Goal: Register for event/course

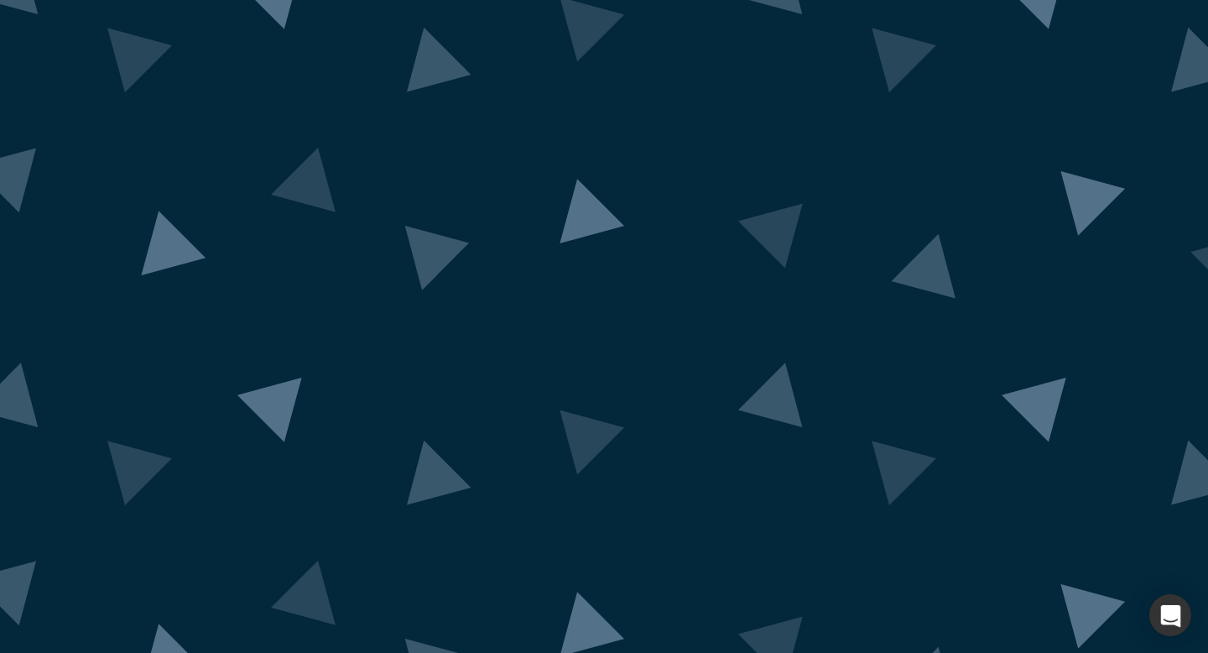
scroll to position [66, 0]
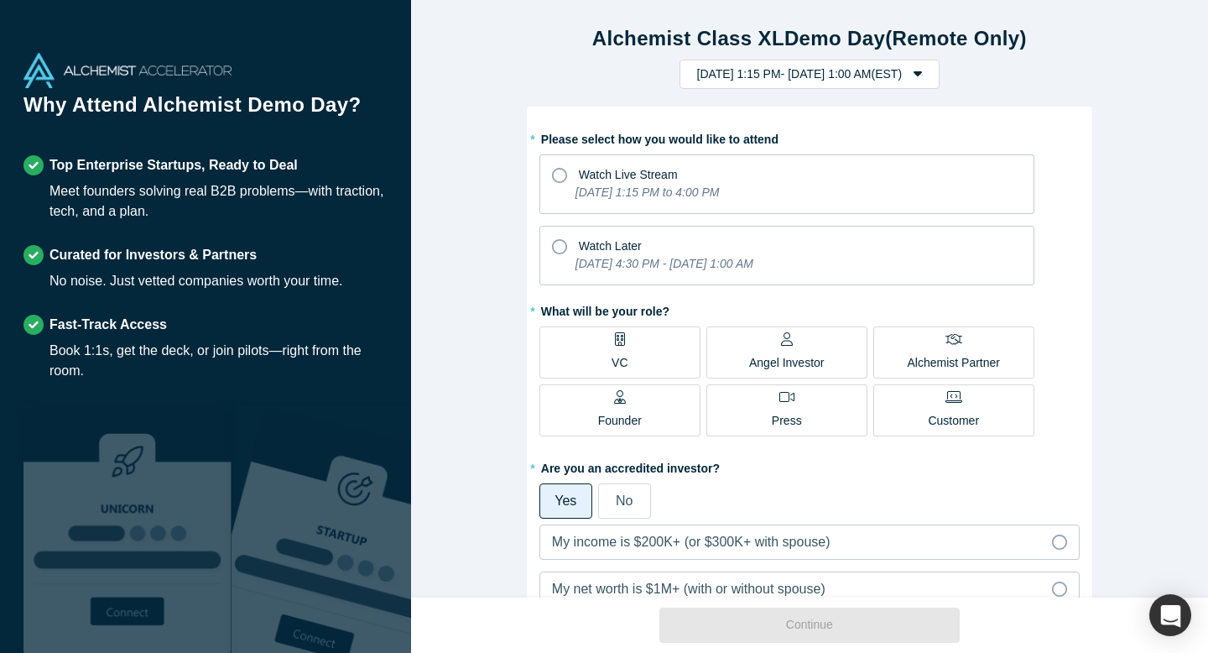
click at [651, 347] on label "VC" at bounding box center [619, 352] width 161 height 52
click at [0, 0] on input "VC" at bounding box center [0, 0] width 0 height 0
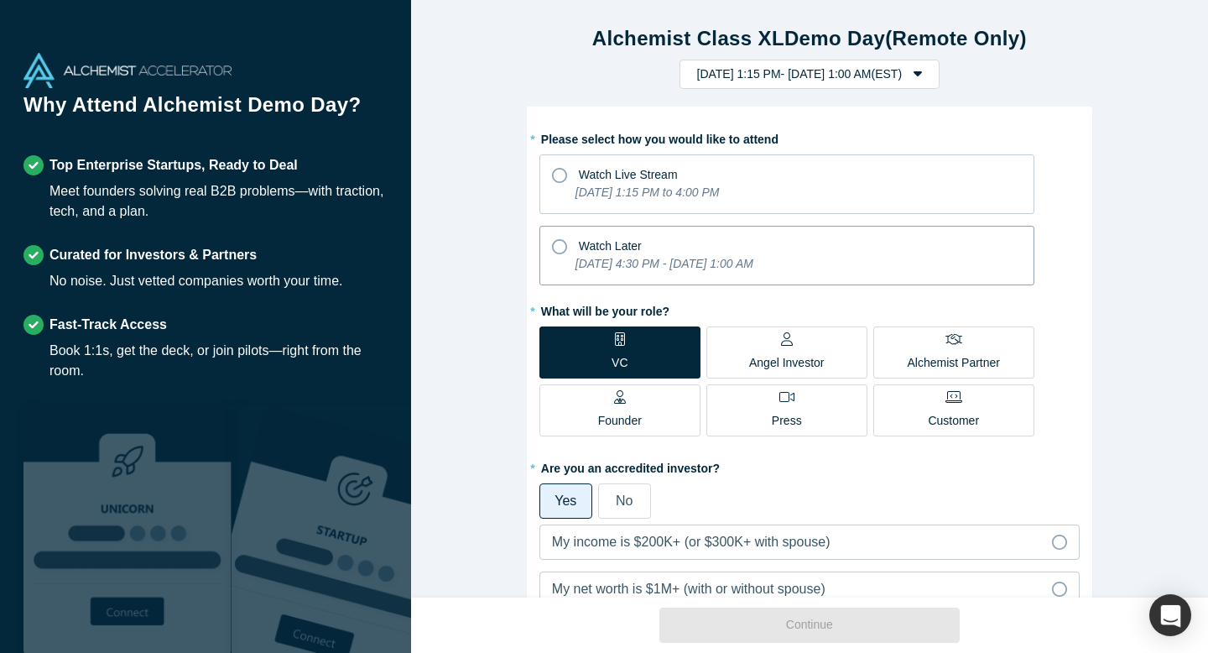
click at [562, 247] on icon at bounding box center [559, 246] width 15 height 15
click at [0, 0] on input "Watch Later [DATE] 4:30 PM - [DATE] 1:00 AM" at bounding box center [0, 0] width 0 height 0
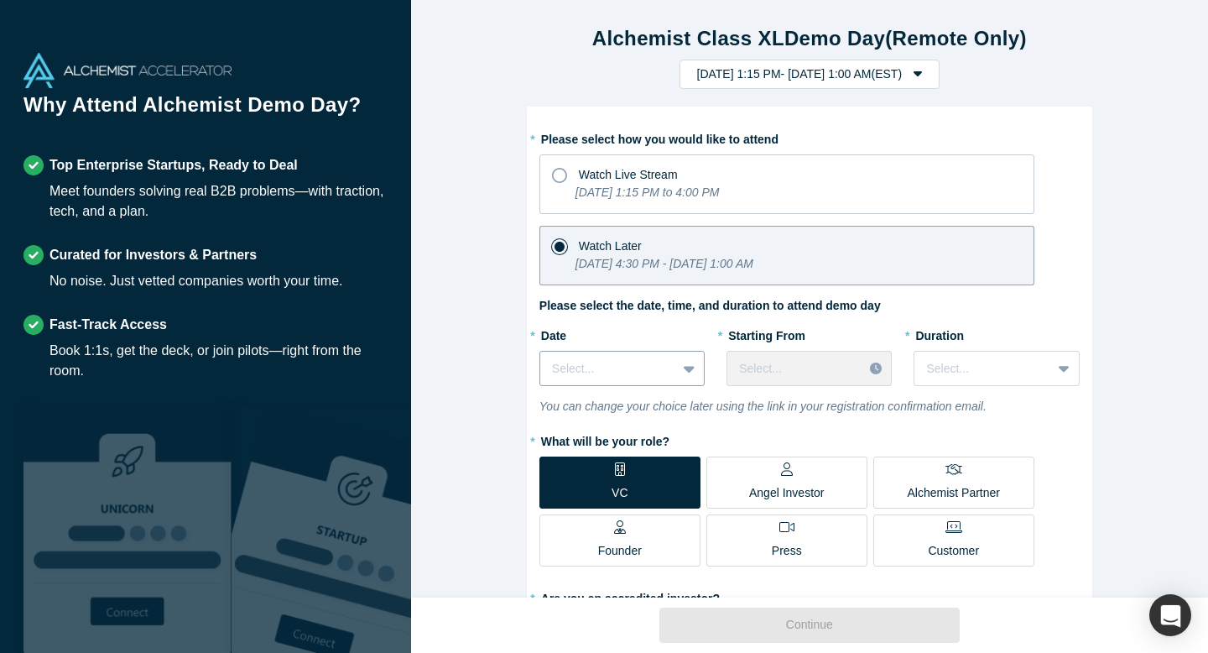
click at [690, 368] on icon at bounding box center [689, 369] width 11 height 7
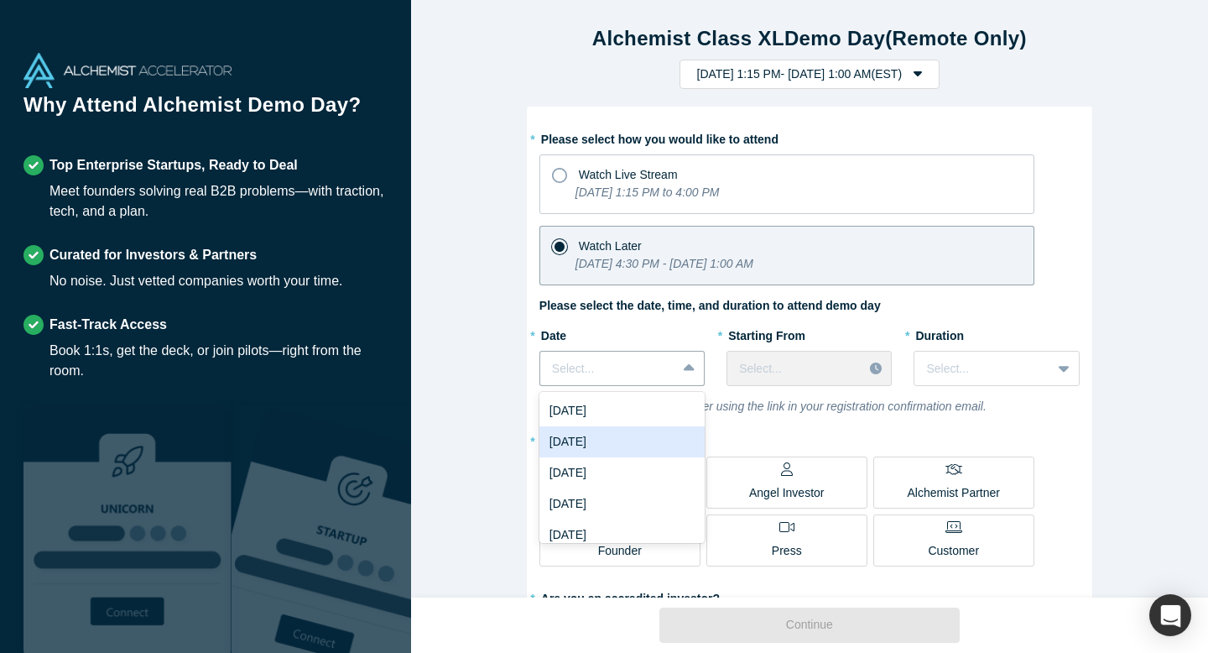
click at [631, 442] on div "[DATE]" at bounding box center [621, 441] width 165 height 31
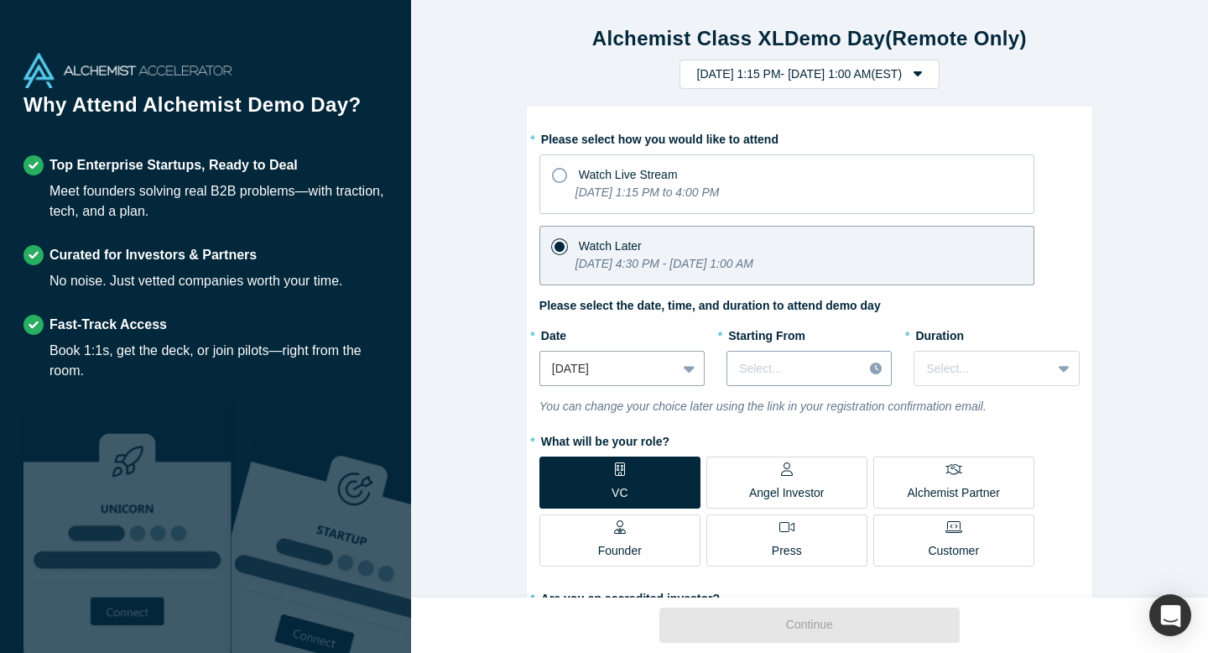
click at [834, 372] on div at bounding box center [795, 368] width 112 height 21
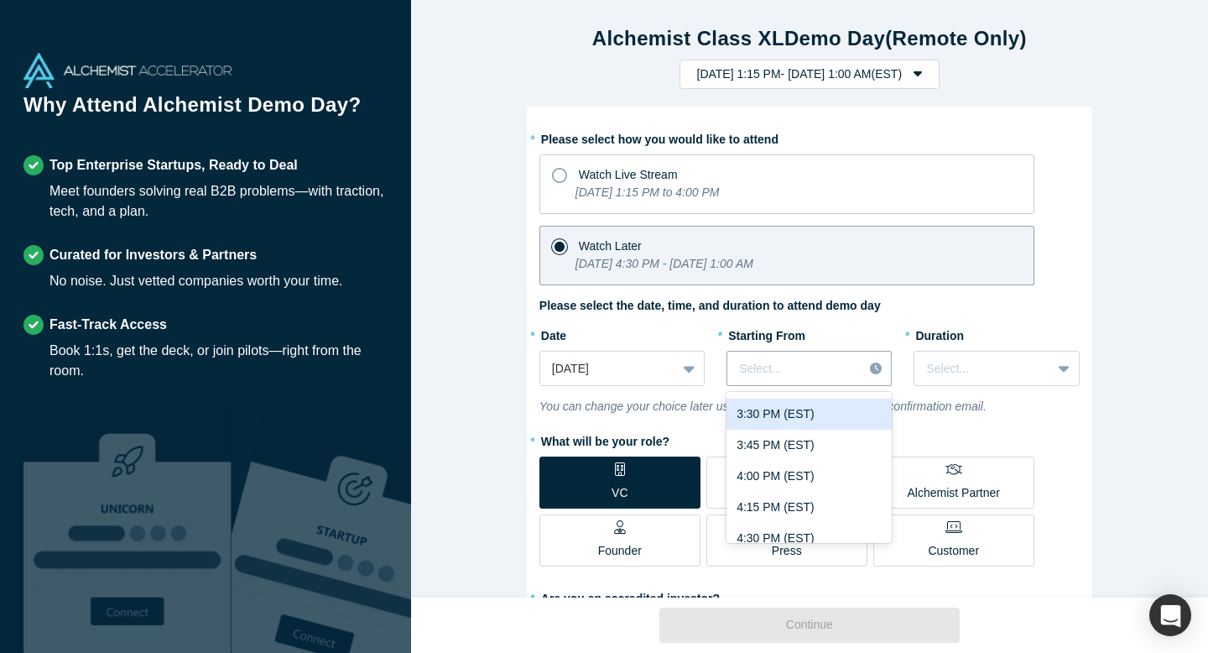
scroll to position [1953, 0]
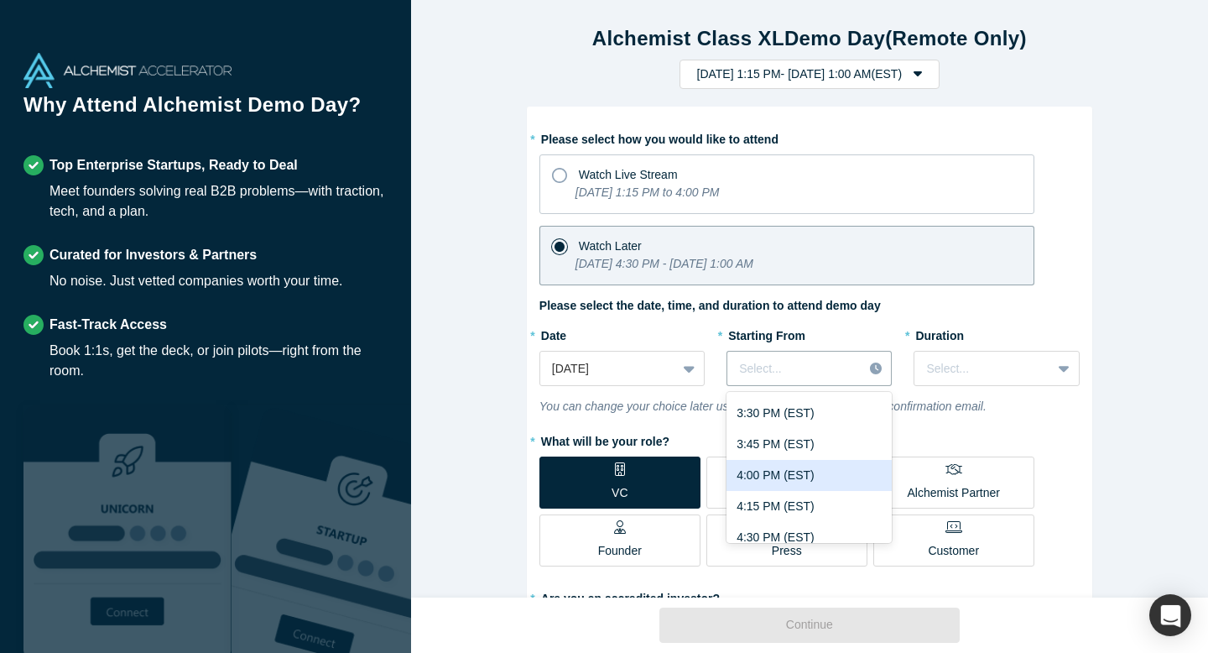
click at [787, 474] on div "4:00 PM (EST)" at bounding box center [808, 475] width 165 height 31
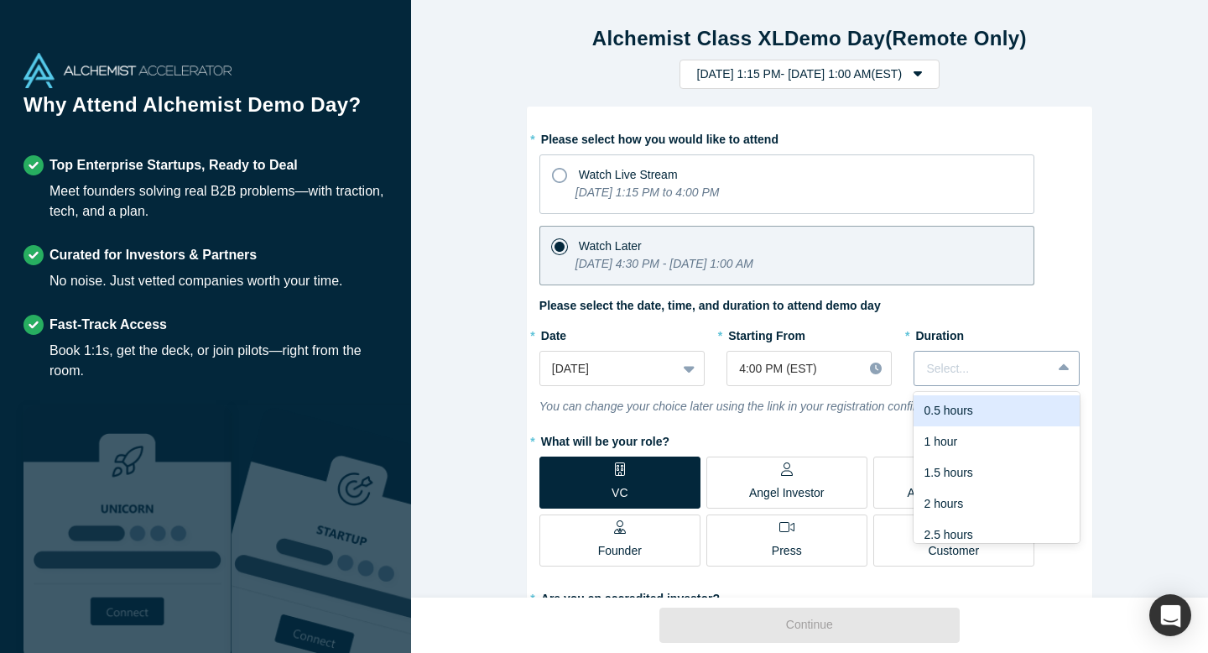
click at [1064, 368] on icon at bounding box center [1064, 367] width 11 height 7
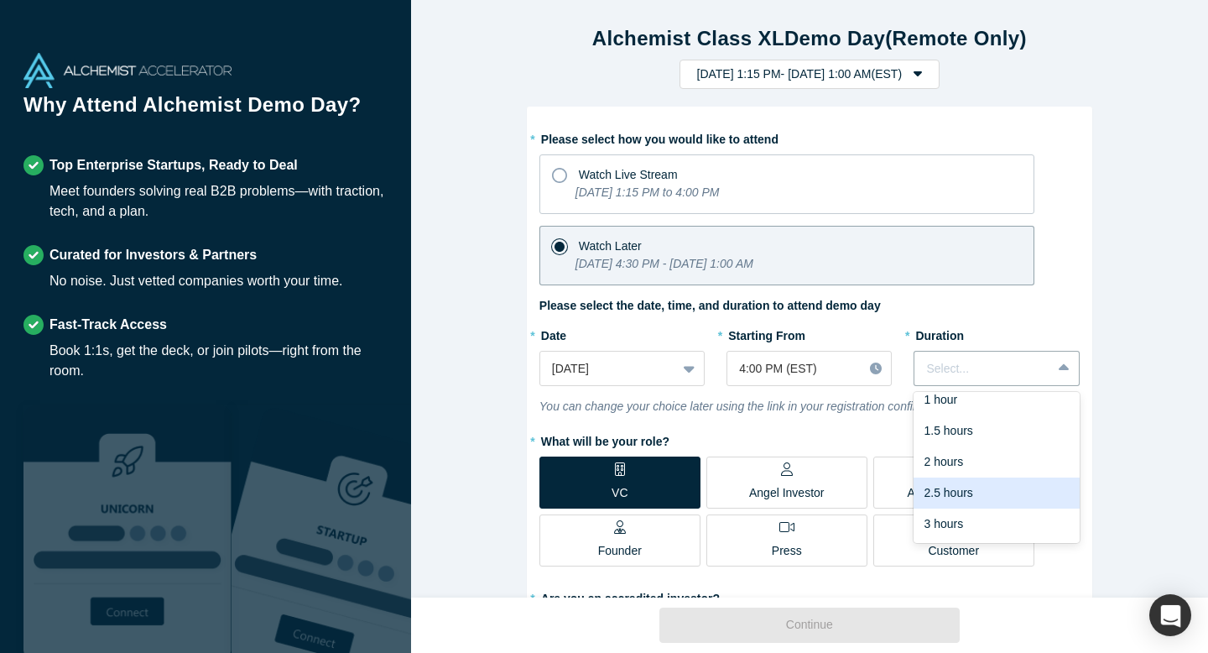
scroll to position [40, 0]
click at [975, 498] on div "2.5 hours" at bounding box center [996, 494] width 165 height 31
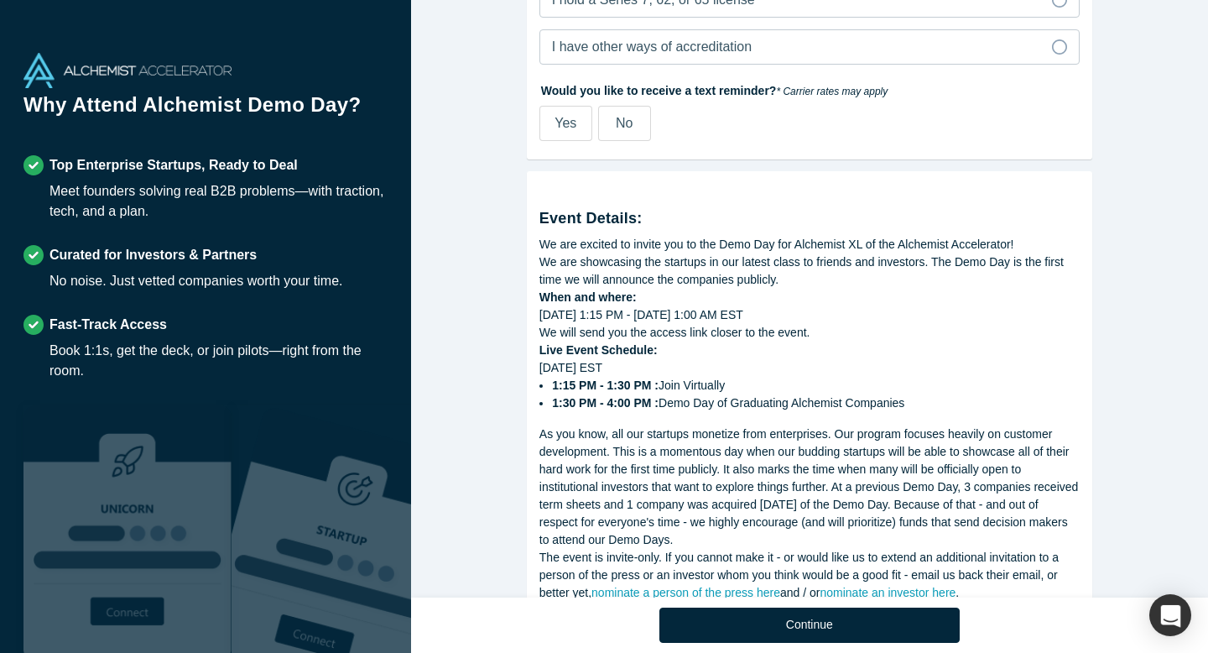
scroll to position [865, 0]
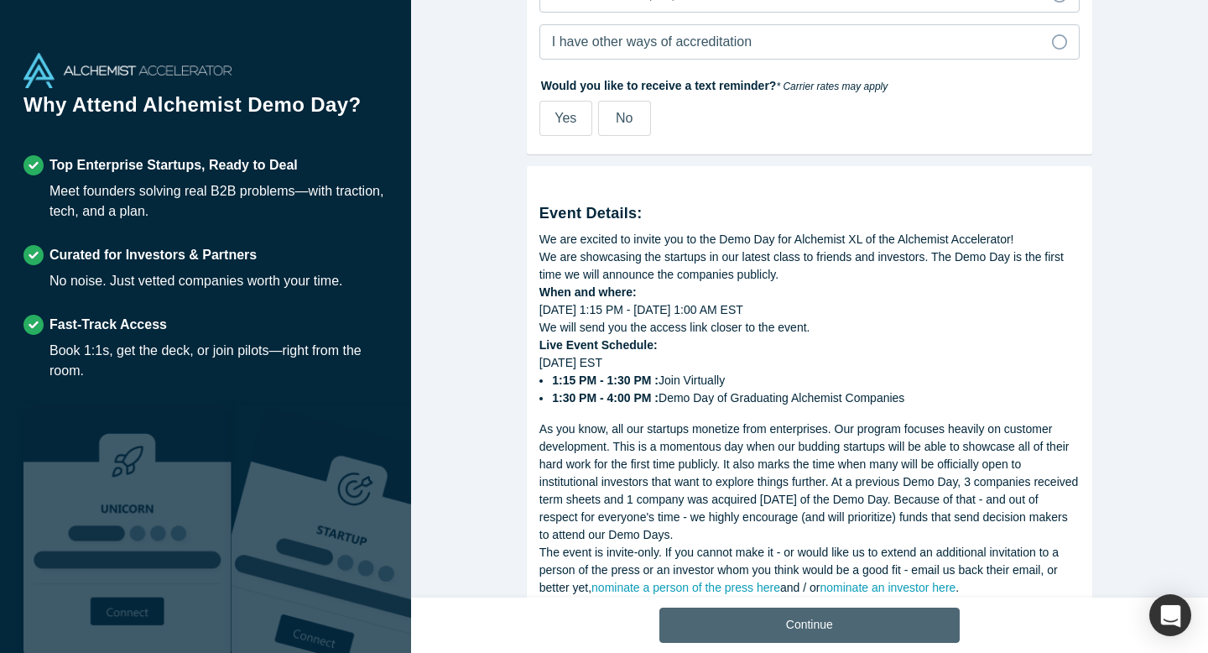
click at [805, 636] on button "Continue" at bounding box center [809, 624] width 300 height 35
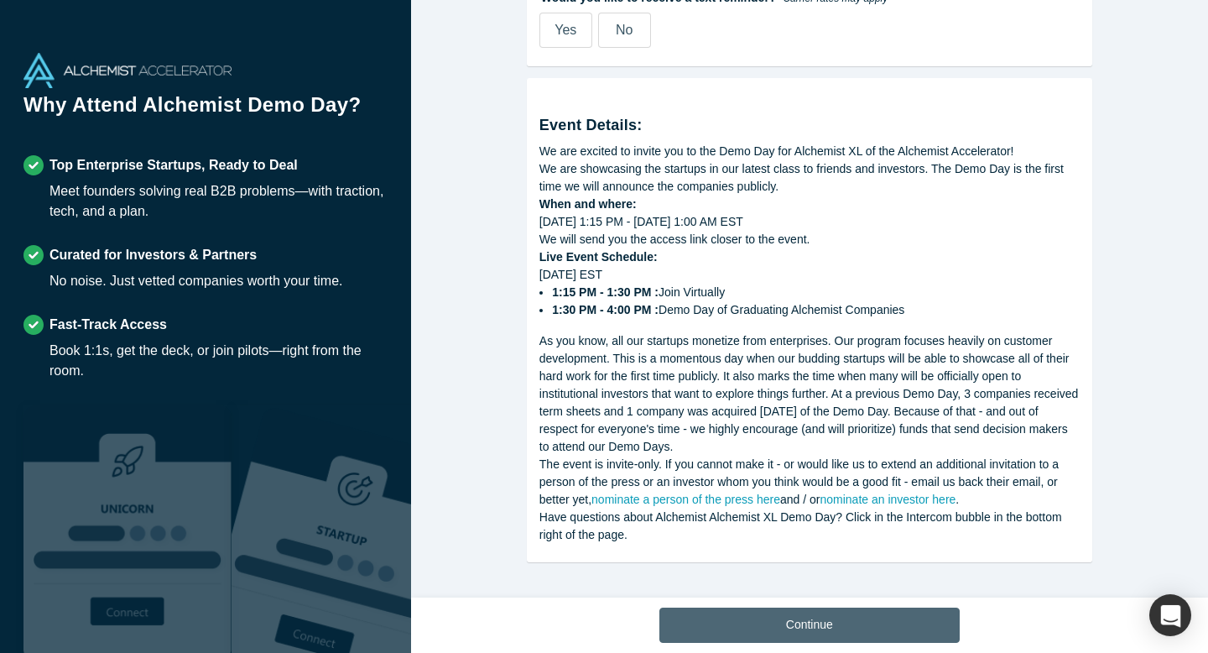
scroll to position [676, 0]
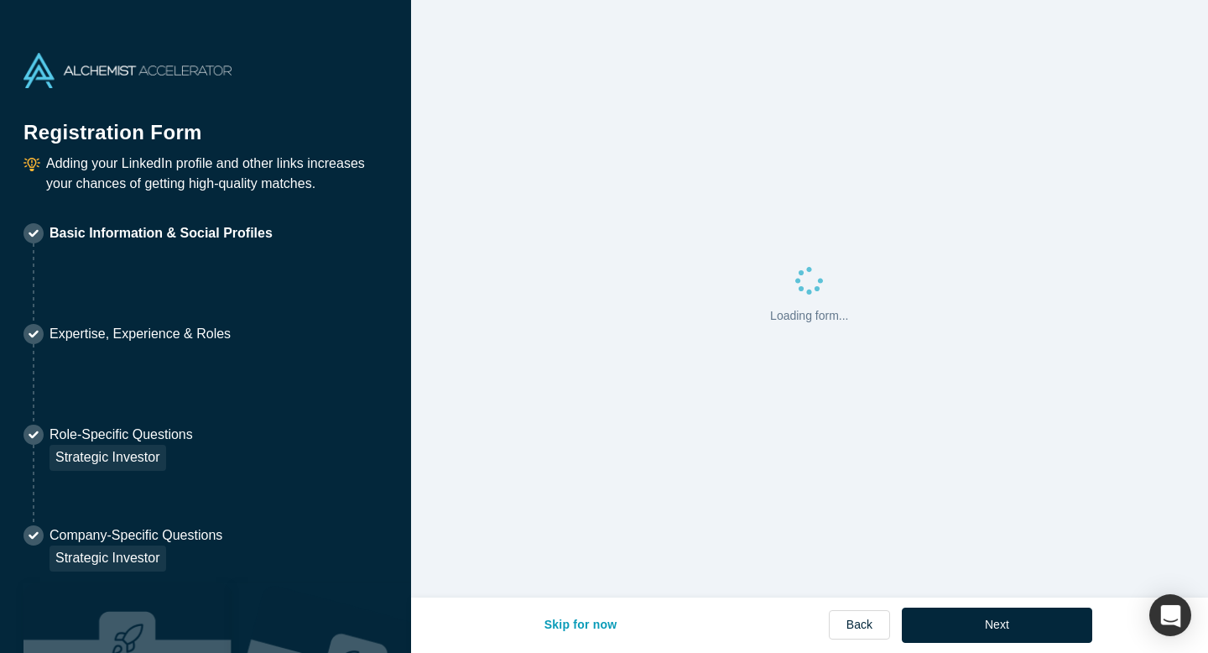
select select "US"
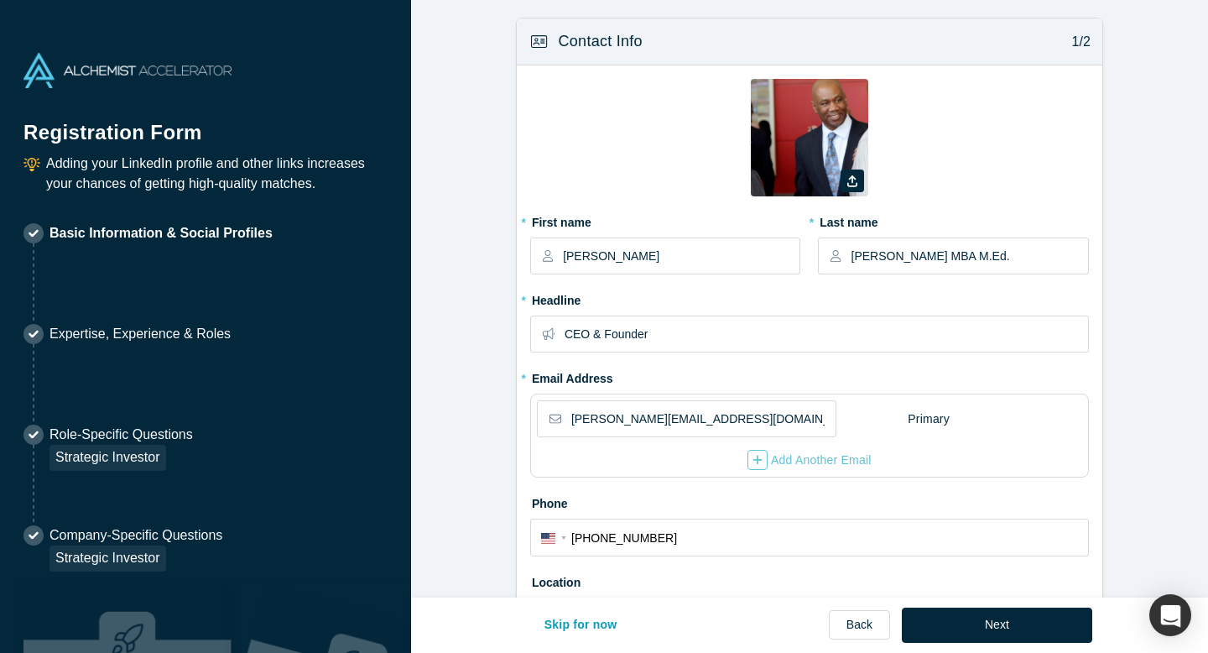
type input "[US_STATE], [GEOGRAPHIC_DATA], [GEOGRAPHIC_DATA]"
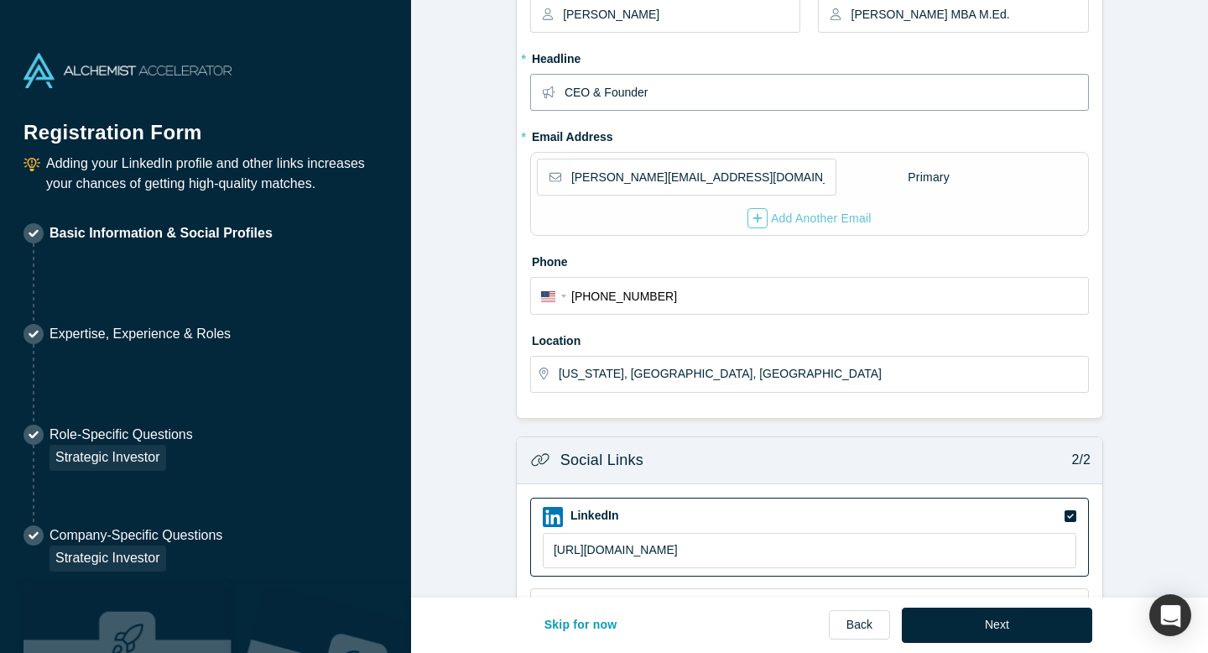
scroll to position [494, 0]
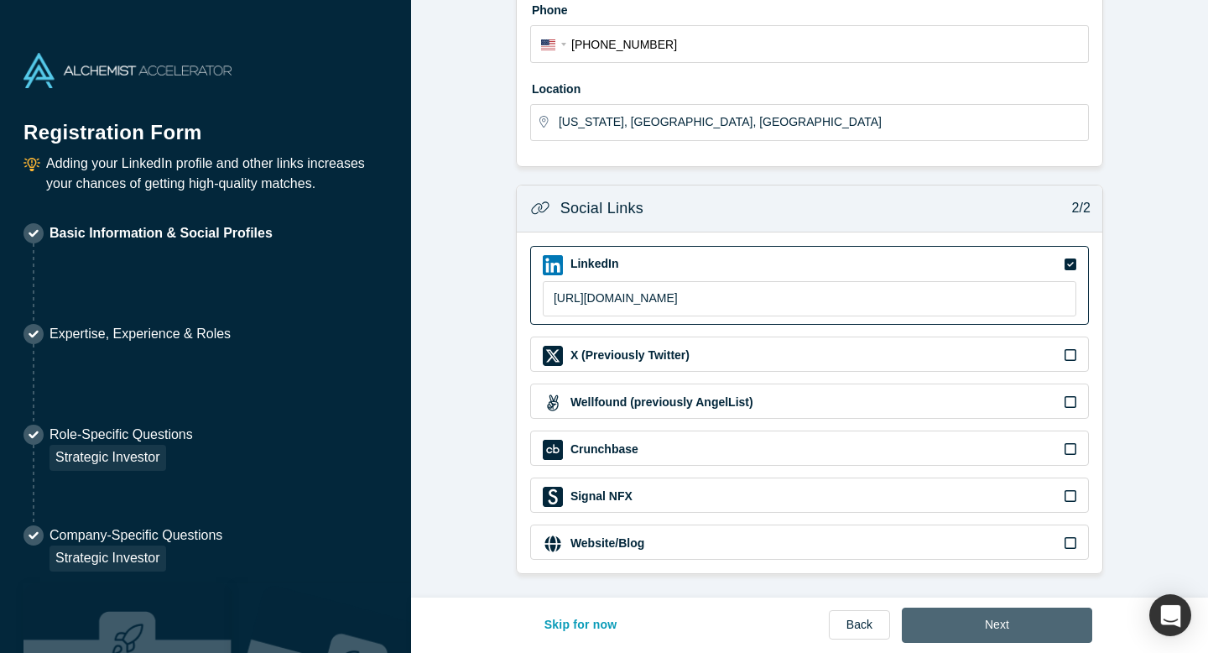
click at [992, 632] on button "Next" at bounding box center [997, 624] width 190 height 35
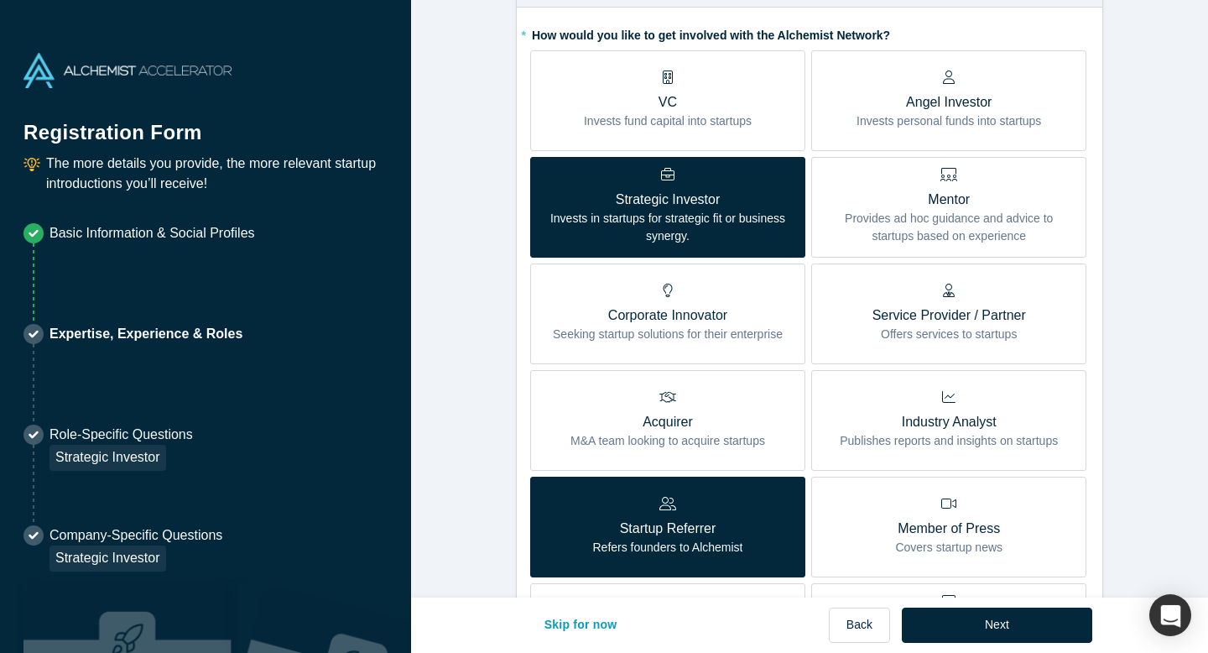
scroll to position [422, 0]
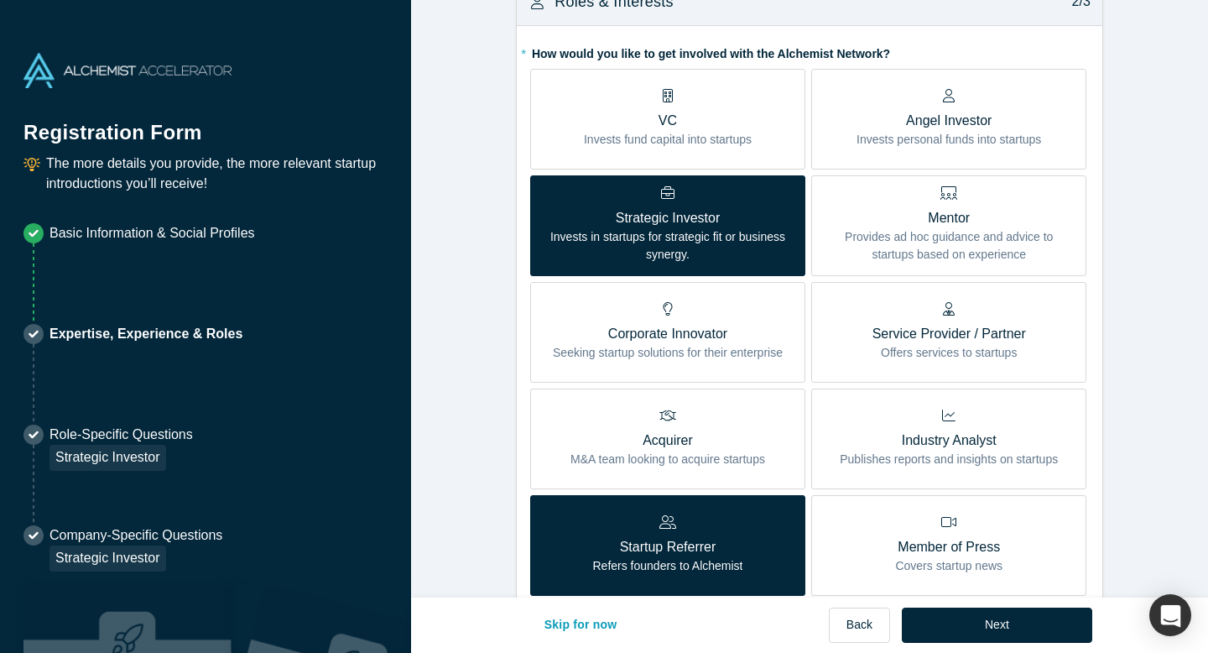
click at [905, 190] on div "Mentor Provides ad hoc guidance and advice to startups based on experience" at bounding box center [949, 224] width 250 height 77
click at [0, 0] on input "Mentor Provides ad hoc guidance and advice to startups based on experience" at bounding box center [0, 0] width 0 height 0
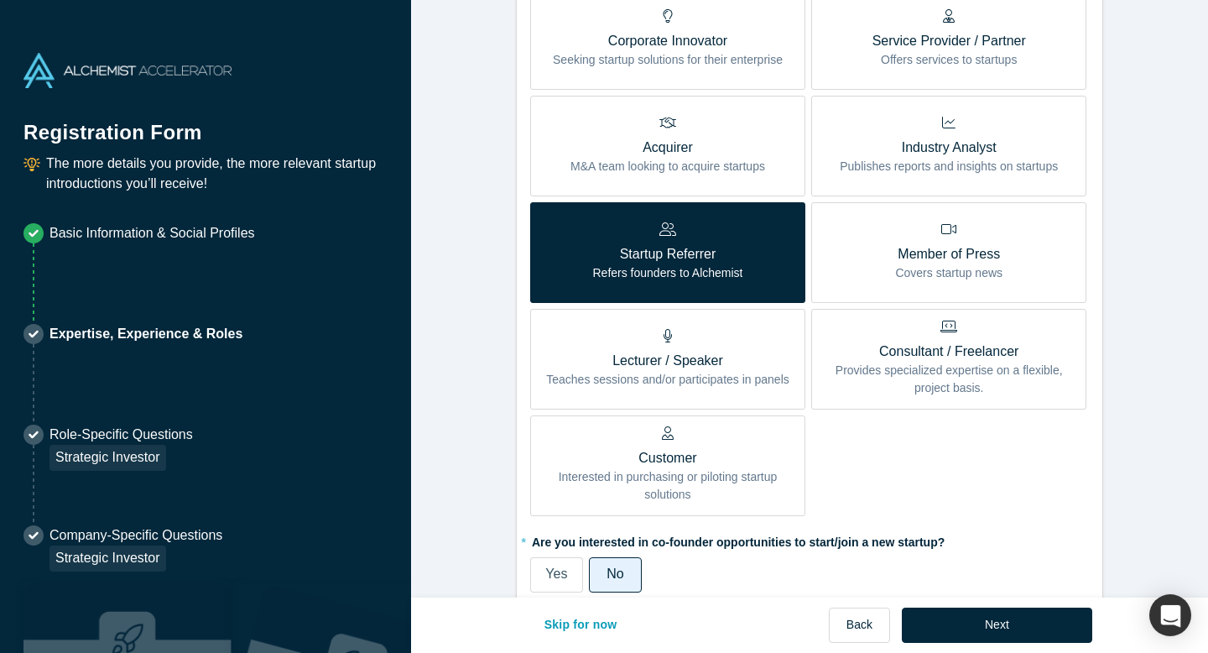
scroll to position [737, 0]
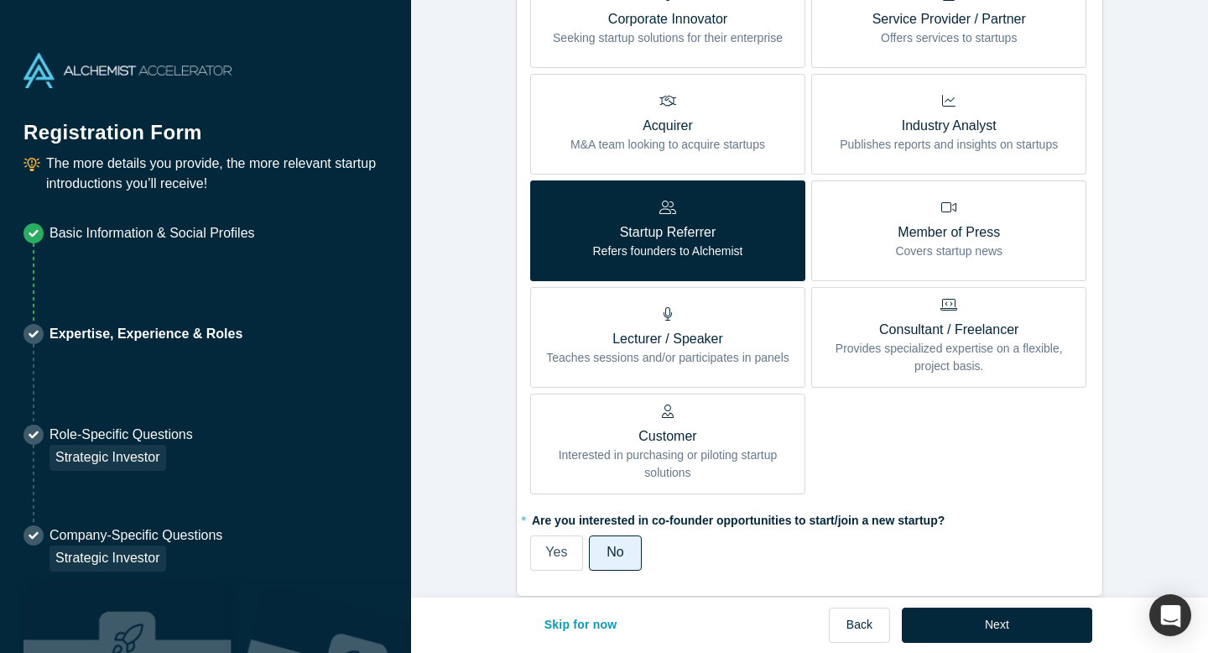
click at [1018, 346] on p "Provides specialized expertise on a flexible, project basis." at bounding box center [949, 357] width 250 height 35
click at [0, 0] on input "Consultant / Freelancer Provides specialized expertise on a flexible, project b…" at bounding box center [0, 0] width 0 height 0
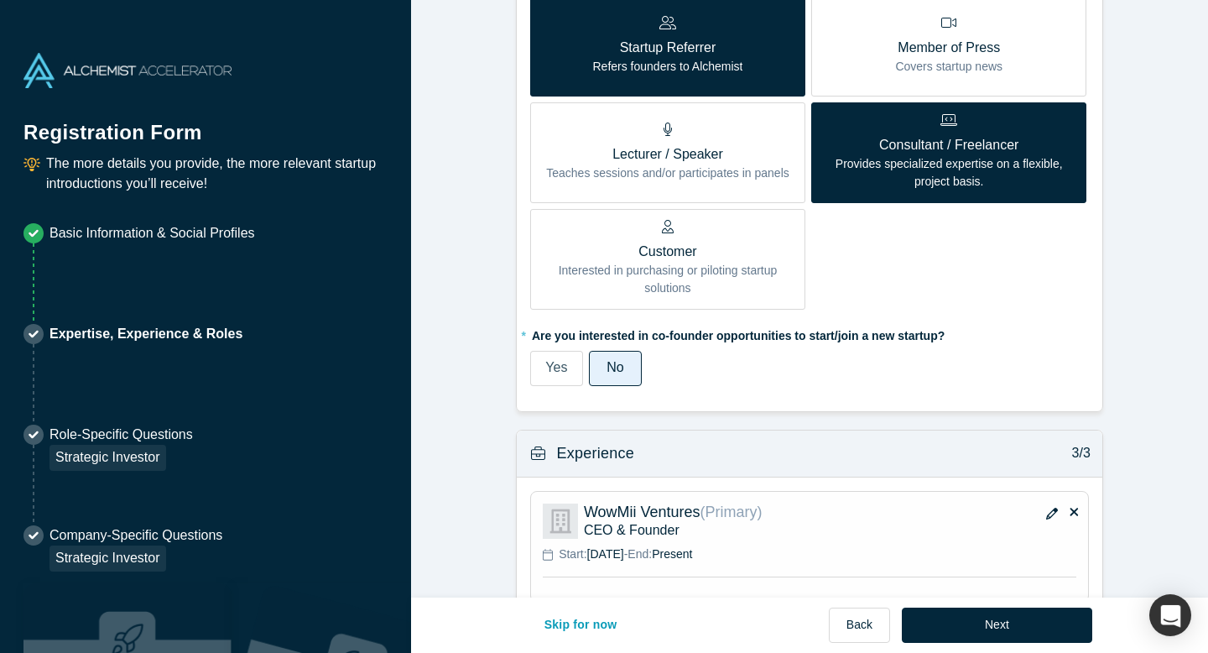
scroll to position [926, 0]
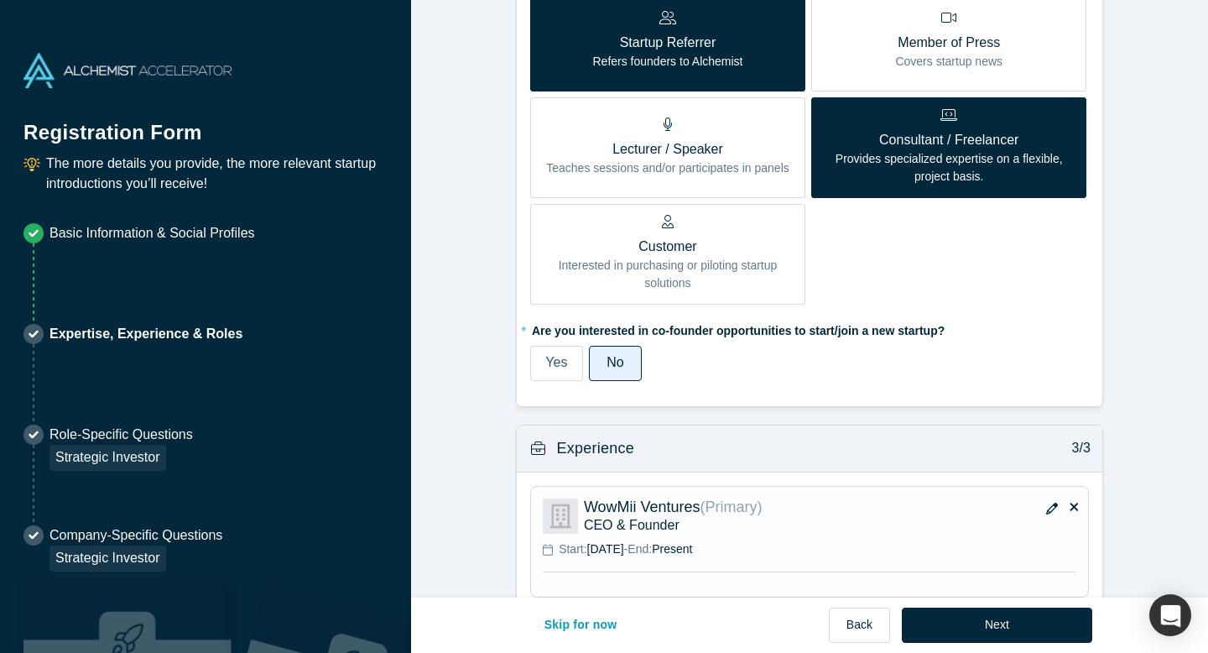
click at [560, 362] on span "Yes" at bounding box center [556, 362] width 22 height 14
click at [0, 0] on input "Yes" at bounding box center [0, 0] width 0 height 0
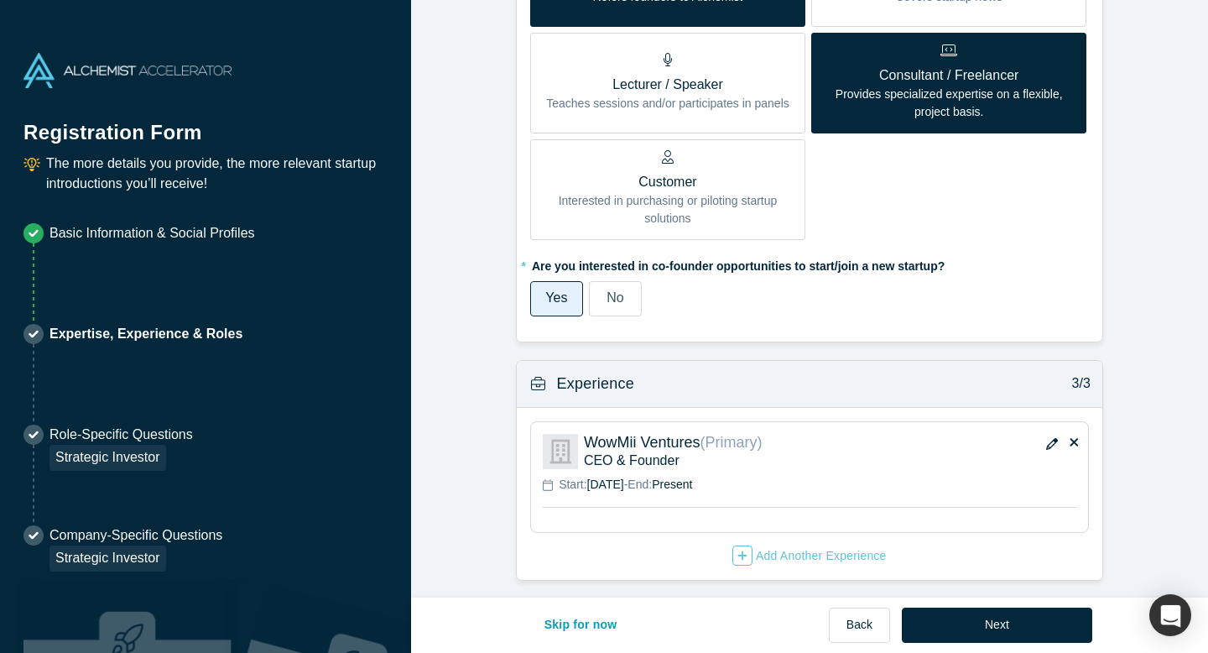
scroll to position [998, 0]
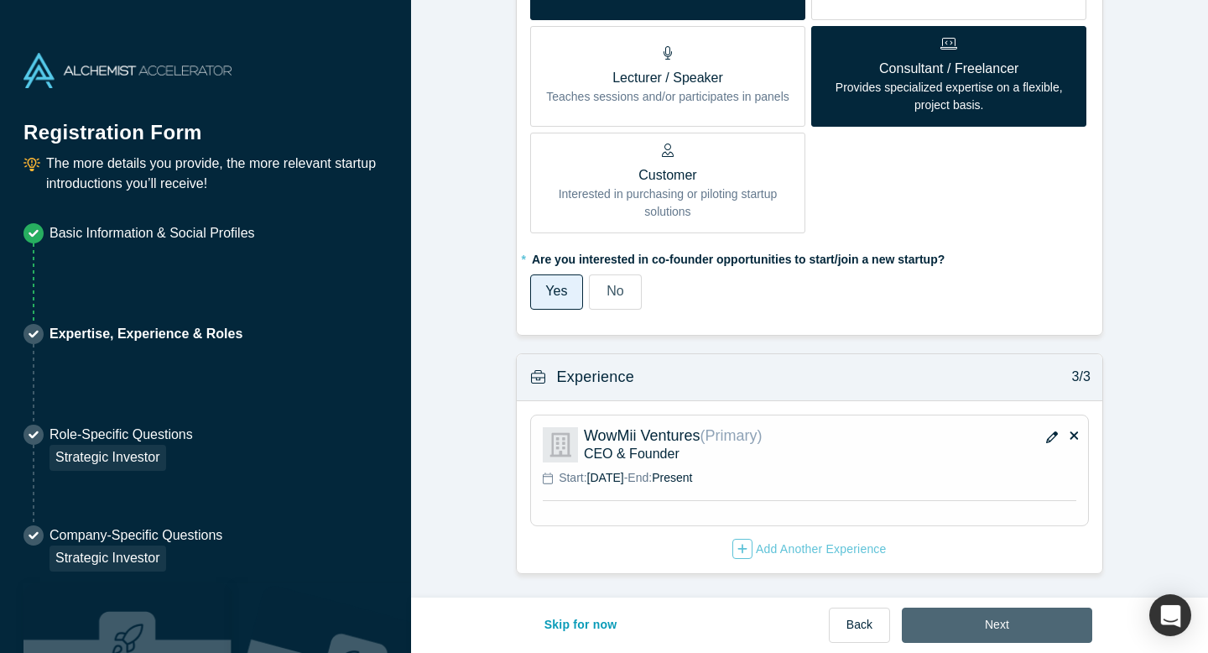
click at [1013, 630] on button "Next" at bounding box center [997, 624] width 190 height 35
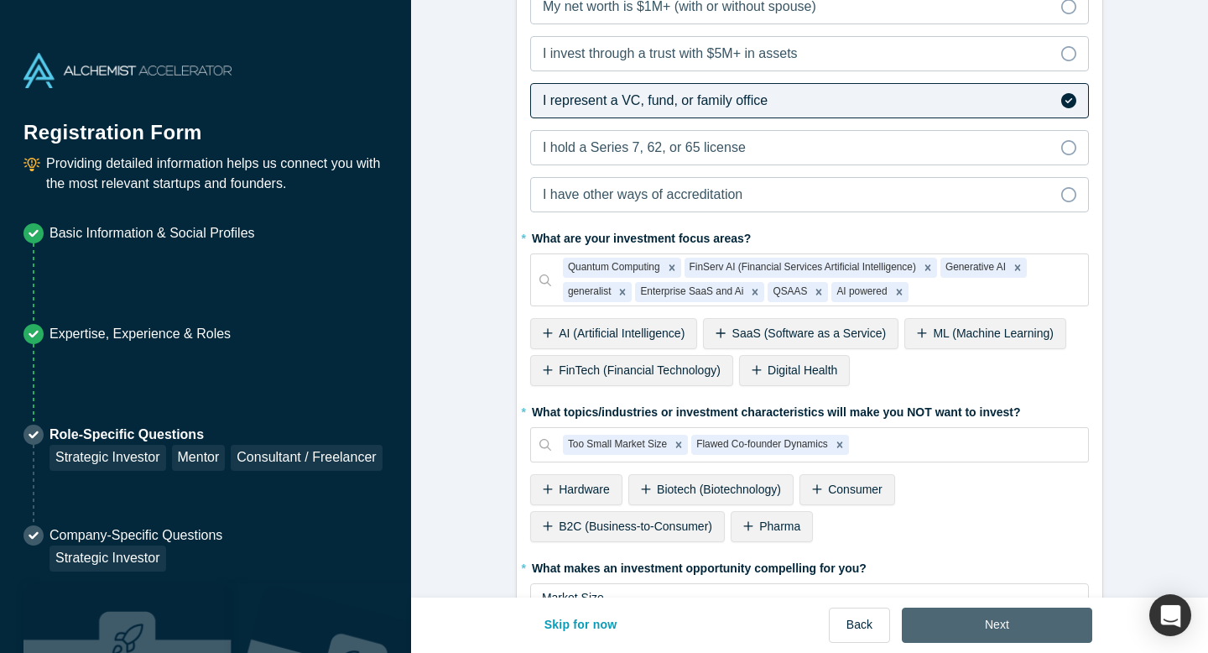
scroll to position [0, 0]
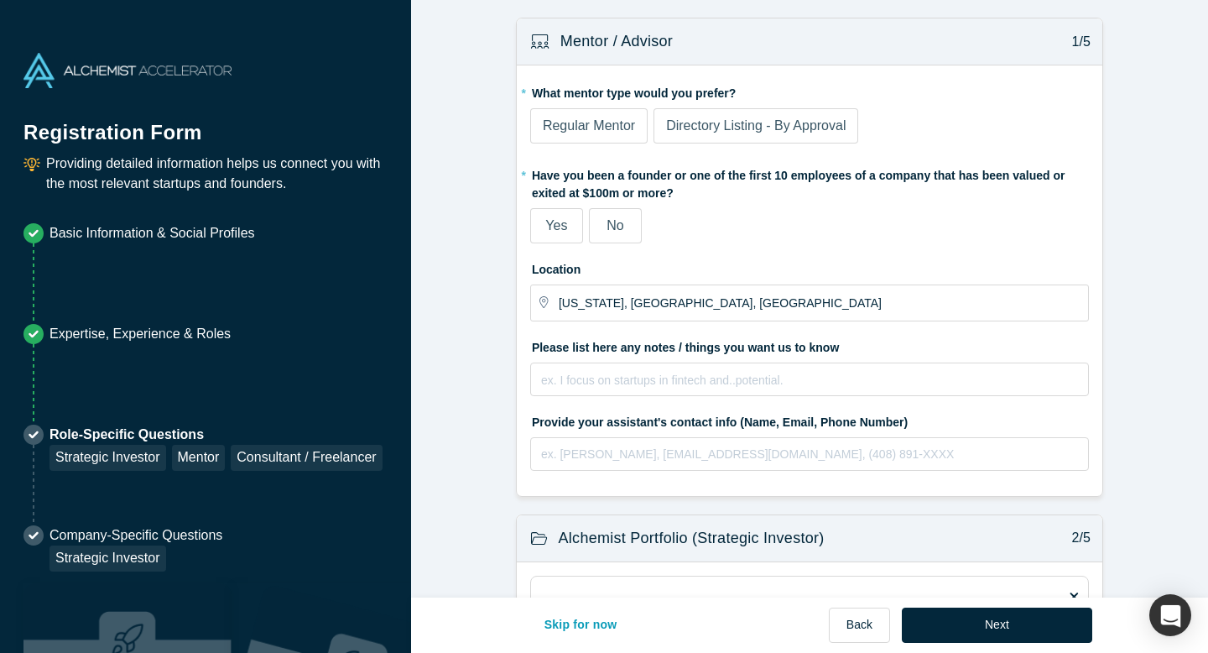
click at [808, 133] on div "Directory Listing - By Approval" at bounding box center [756, 126] width 180 height 20
click at [0, 0] on input "Directory Listing - By Approval" at bounding box center [0, 0] width 0 height 0
click at [625, 233] on label "No" at bounding box center [615, 225] width 53 height 35
click at [0, 0] on input "No" at bounding box center [0, 0] width 0 height 0
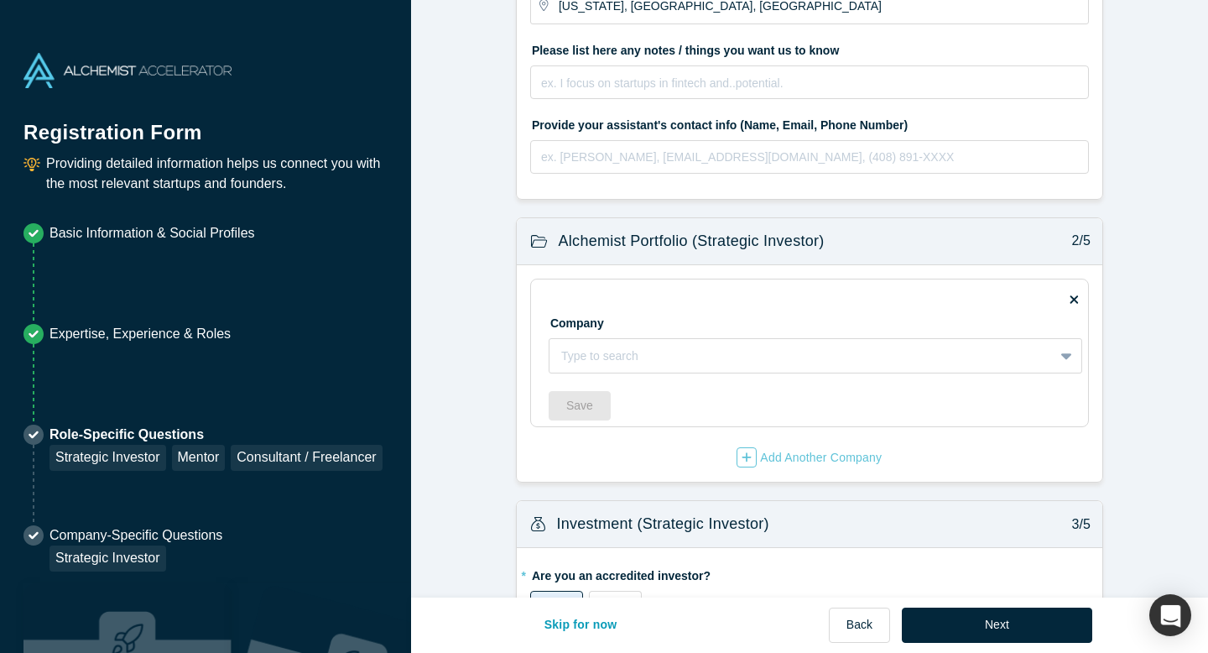
scroll to position [323, 0]
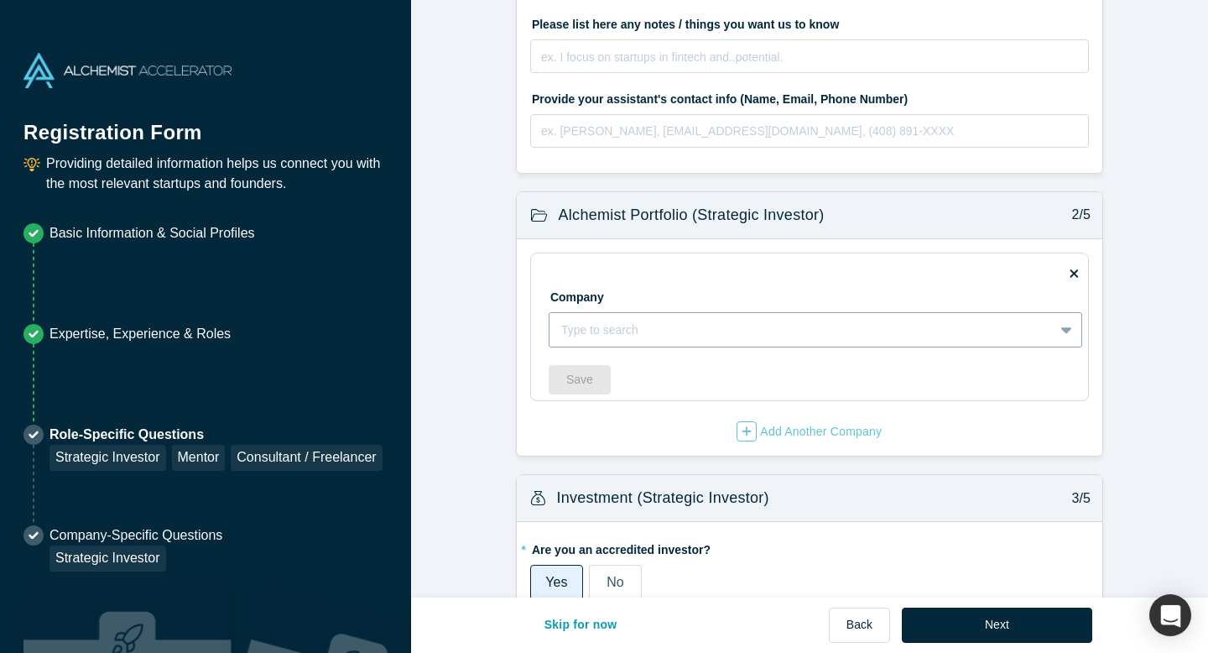
click at [1072, 330] on div at bounding box center [1067, 330] width 27 height 30
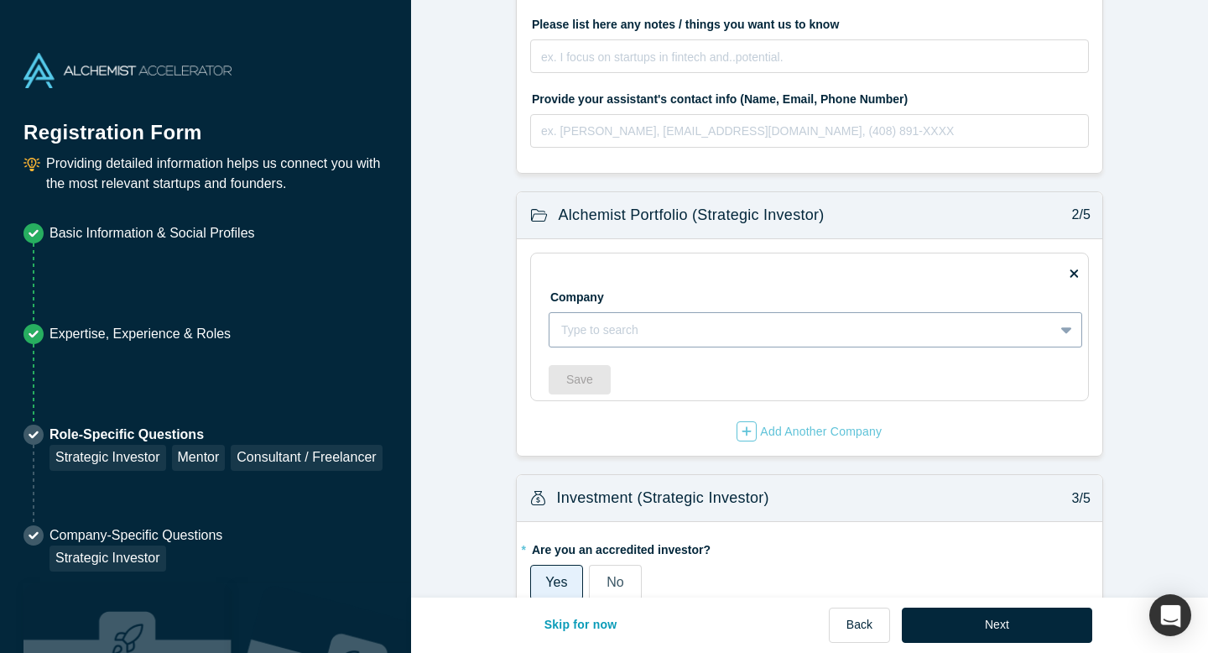
click at [778, 327] on div at bounding box center [801, 330] width 481 height 21
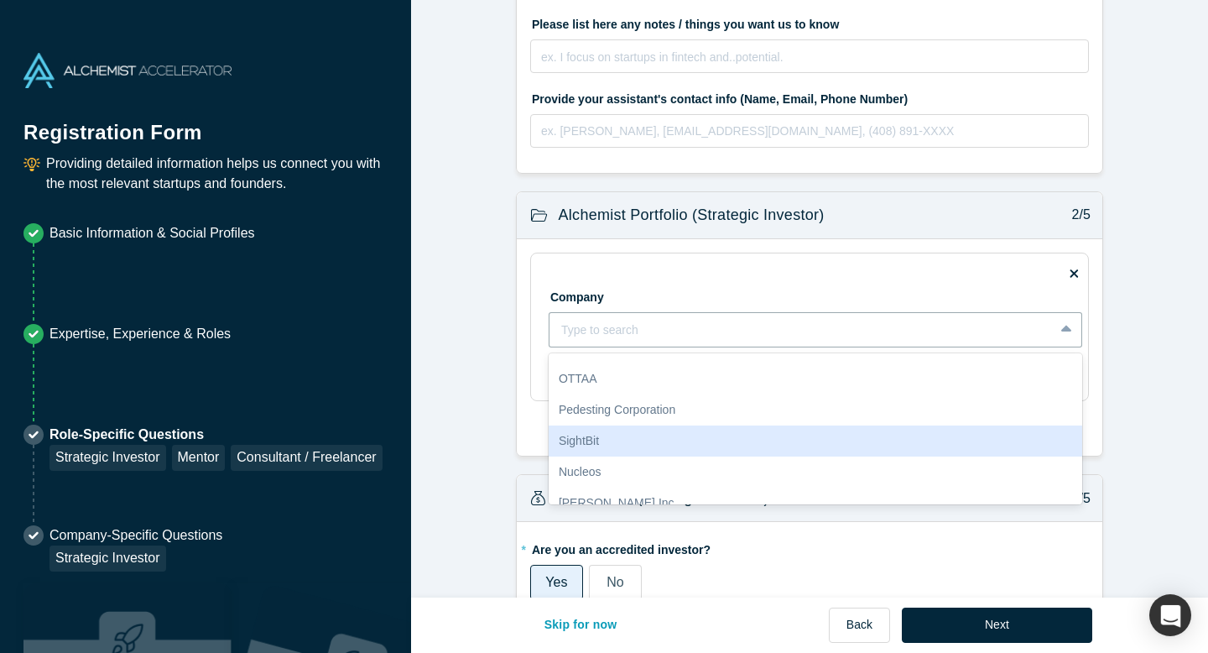
scroll to position [0, 0]
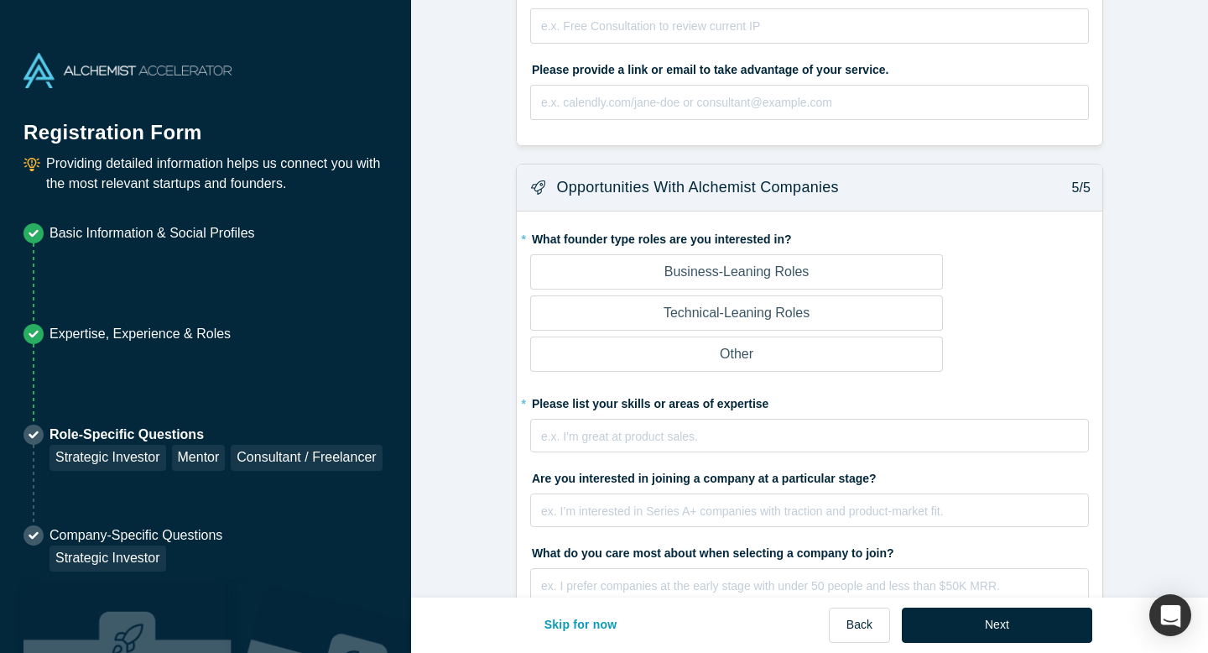
scroll to position [2199, 0]
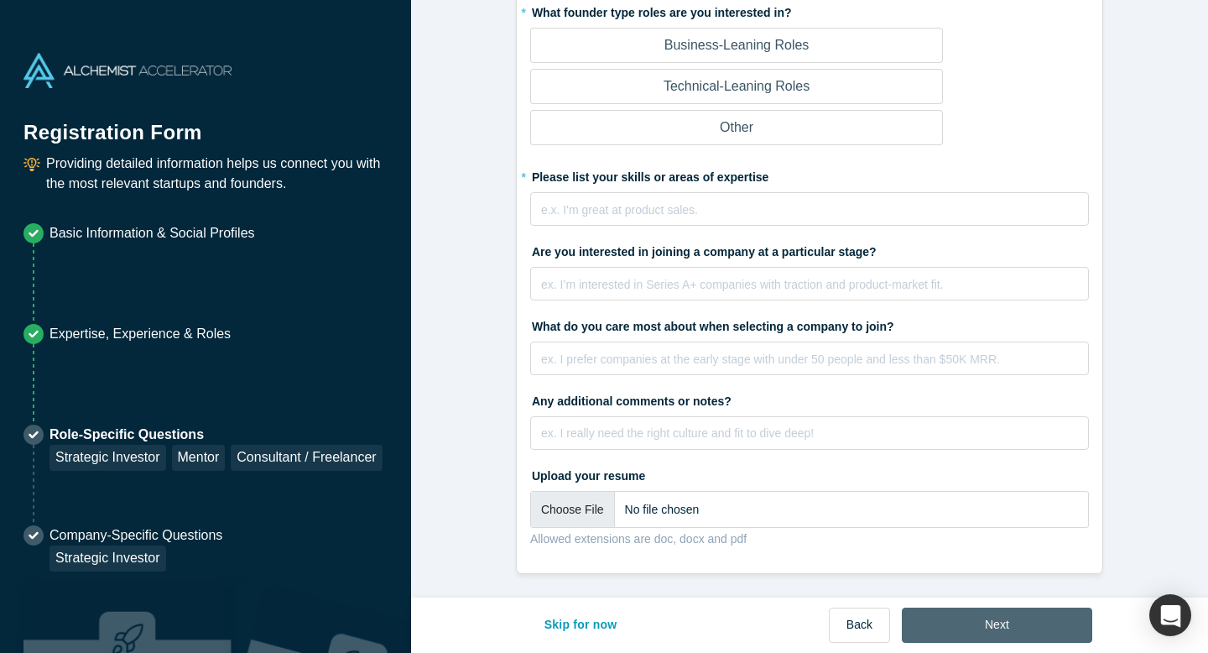
click at [978, 631] on button "Next" at bounding box center [997, 624] width 190 height 35
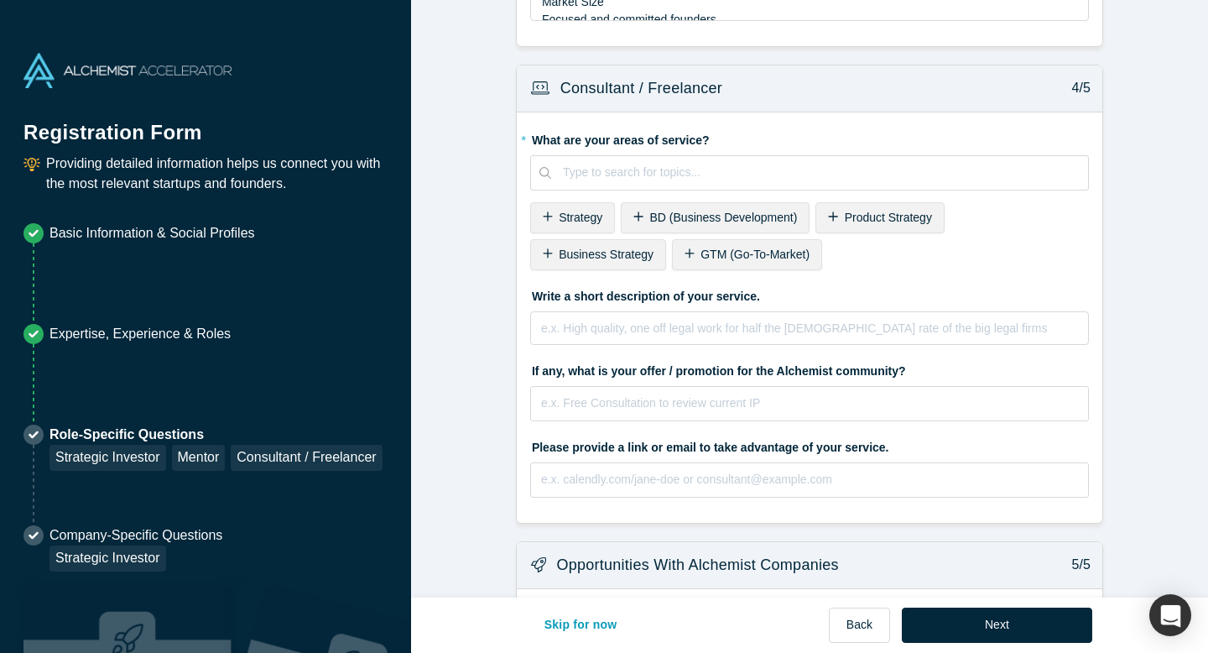
scroll to position [1731, 0]
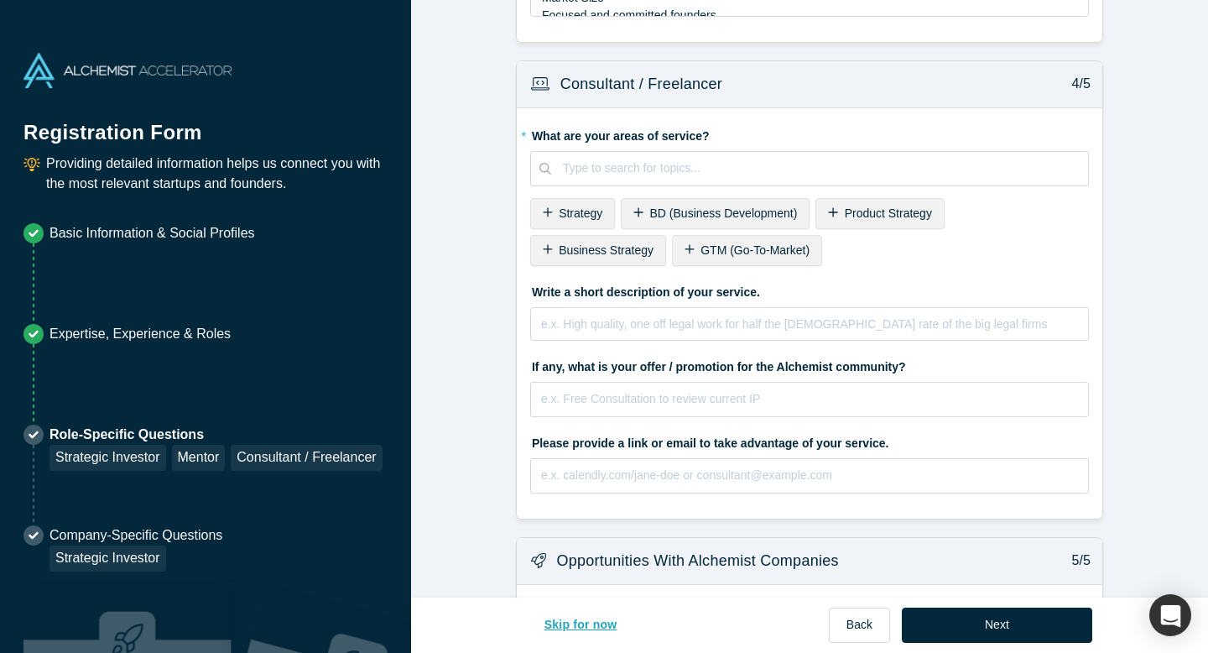
click at [600, 625] on button "Skip for now" at bounding box center [581, 624] width 108 height 35
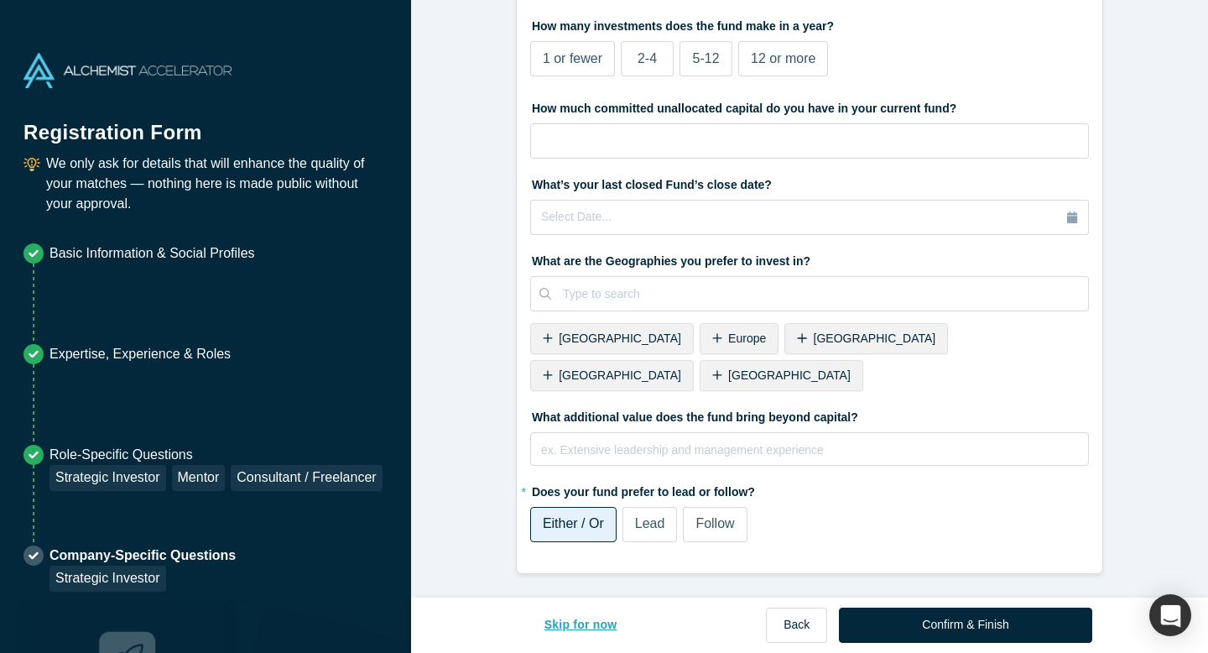
scroll to position [0, 0]
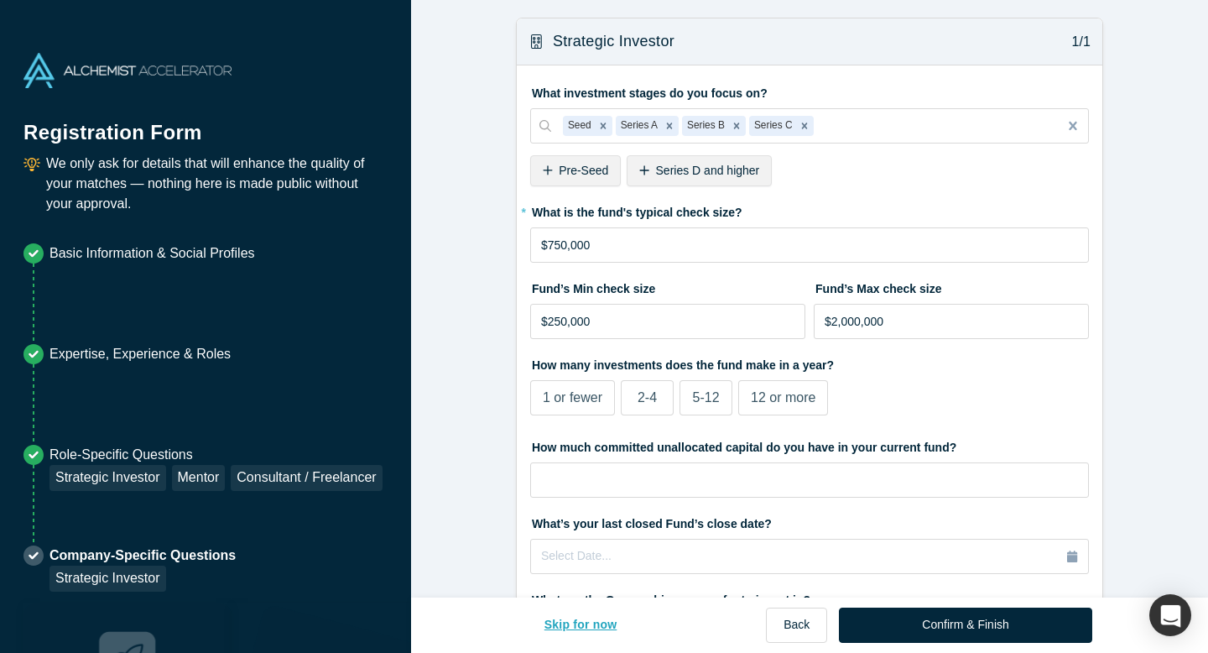
click at [600, 625] on button "Skip for now" at bounding box center [581, 624] width 108 height 35
